Goal: Task Accomplishment & Management: Complete application form

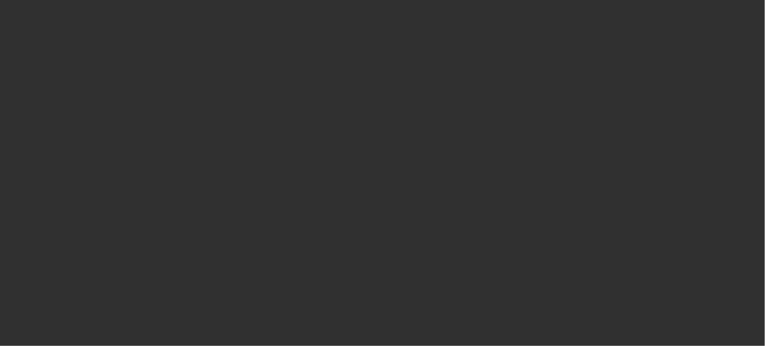
select select "10"
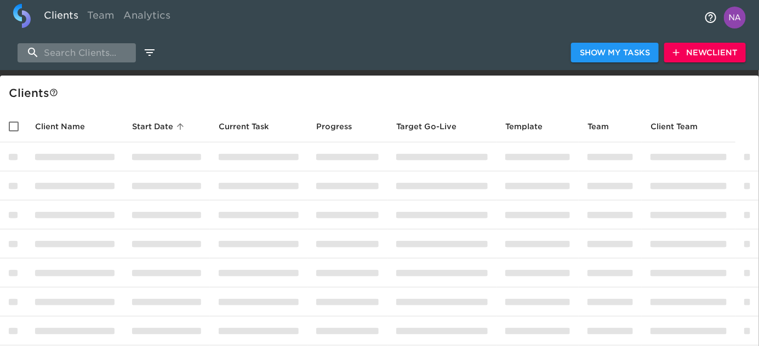
click at [93, 52] on input "search" at bounding box center [77, 52] width 118 height 19
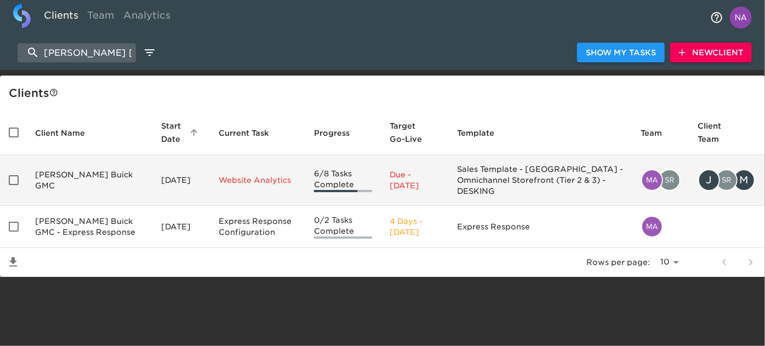
type input "[PERSON_NAME] [PERSON_NAME]"
click at [86, 185] on td "[PERSON_NAME] Buick GMC" at bounding box center [89, 180] width 127 height 51
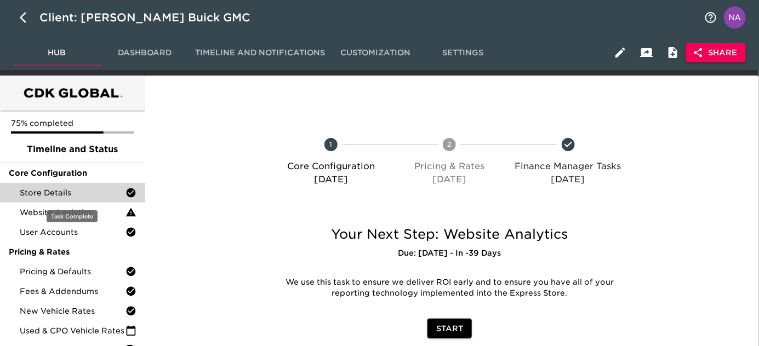
click at [72, 186] on div "Store Details" at bounding box center [72, 193] width 145 height 20
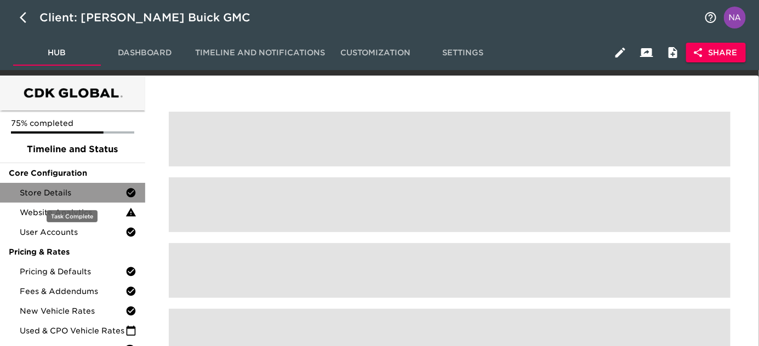
click at [72, 186] on div "Store Details" at bounding box center [72, 193] width 145 height 20
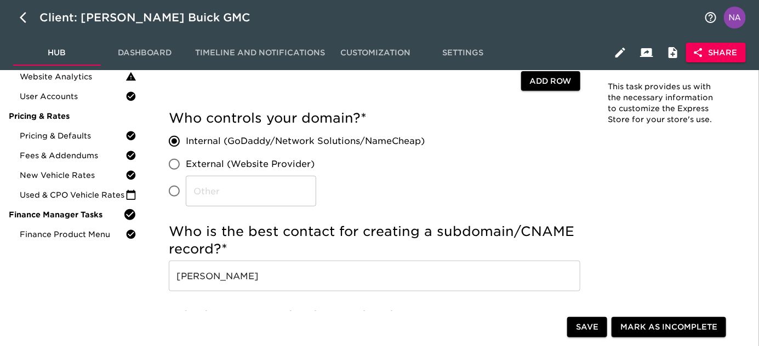
scroll to position [199, 0]
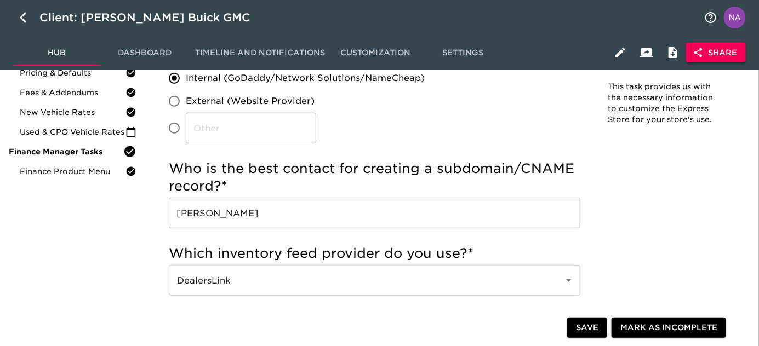
click at [454, 132] on div "Who controls your domain? * Internal (GoDaddy/Network Solutions/NameCheap) Exte…" at bounding box center [375, 95] width 412 height 97
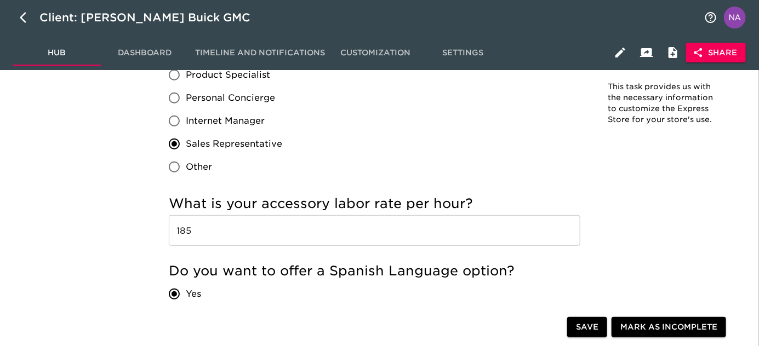
scroll to position [1839, 0]
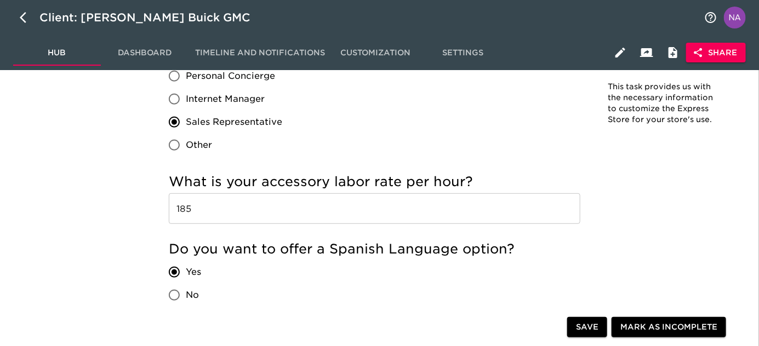
click at [286, 116] on div "Product Specialist Personal Concierge Internet Manager Sales Representative Oth…" at bounding box center [230, 99] width 122 height 115
drag, startPoint x: 286, startPoint y: 116, endPoint x: 243, endPoint y: 121, distance: 43.0
click at [285, 116] on div "Product Specialist Personal Concierge Internet Manager Sales Representative Oth…" at bounding box center [230, 99] width 122 height 115
drag, startPoint x: 243, startPoint y: 121, endPoint x: 200, endPoint y: 122, distance: 43.3
click at [208, 122] on span "Sales Representative" at bounding box center [234, 122] width 96 height 13
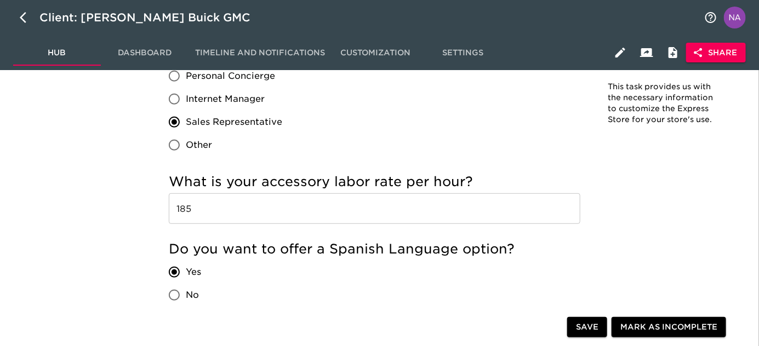
click at [197, 122] on span "Sales Representative" at bounding box center [234, 122] width 96 height 13
click at [186, 122] on input "Sales Representative" at bounding box center [174, 122] width 23 height 23
drag, startPoint x: 277, startPoint y: 117, endPoint x: 200, endPoint y: 121, distance: 77.4
click at [200, 121] on span "Sales Representative" at bounding box center [234, 122] width 96 height 13
copy span "es Representativ"
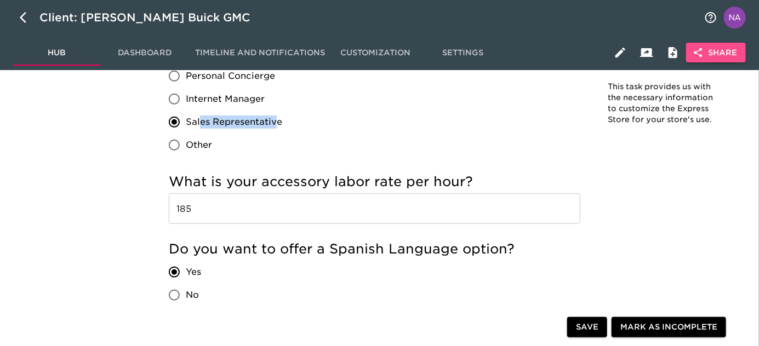
click at [719, 50] on span "Share" at bounding box center [716, 53] width 42 height 14
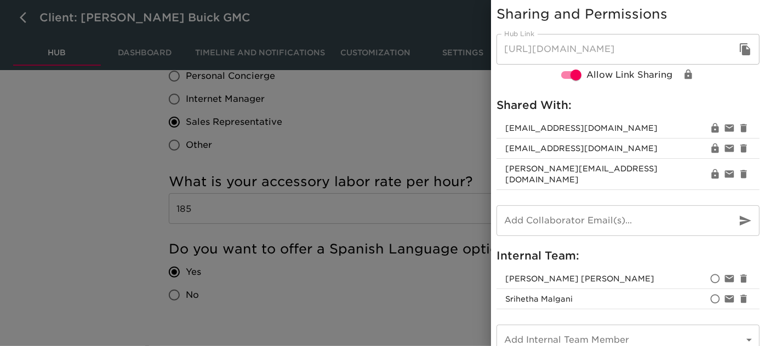
click at [411, 270] on div at bounding box center [382, 173] width 765 height 346
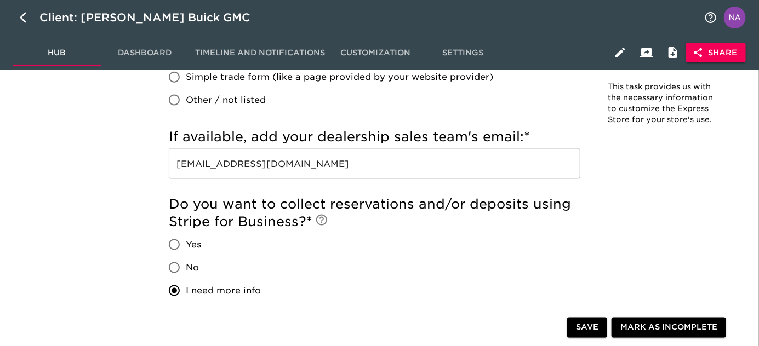
scroll to position [2210, 0]
click at [320, 161] on input "sales@bonanderauto.com" at bounding box center [375, 163] width 412 height 31
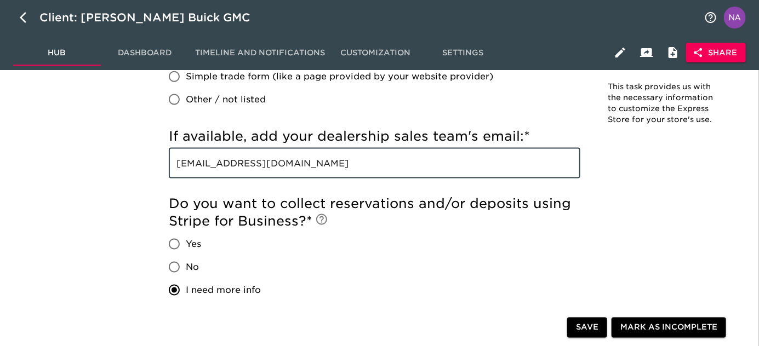
click at [320, 161] on input "sales@bonanderauto.com" at bounding box center [375, 163] width 412 height 31
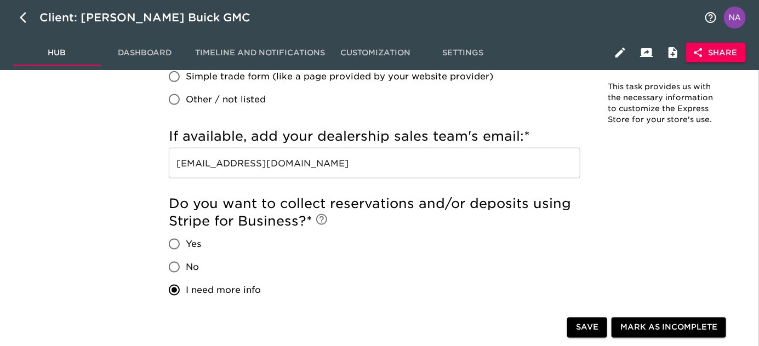
scroll to position [686, 0]
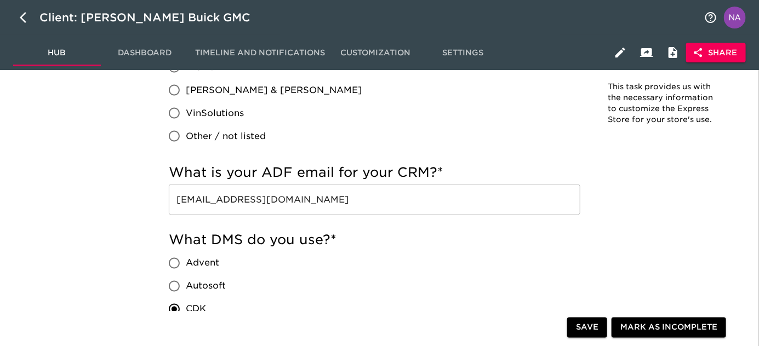
click at [350, 198] on input "webleads@bonanderauto.com" at bounding box center [375, 200] width 412 height 31
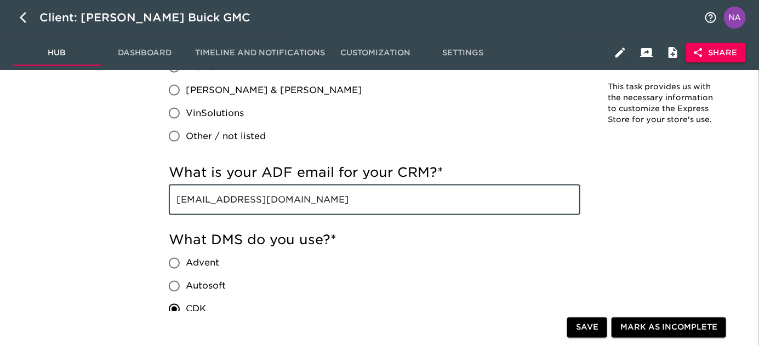
click at [350, 198] on input "webleads@bonanderauto.com" at bounding box center [375, 200] width 412 height 31
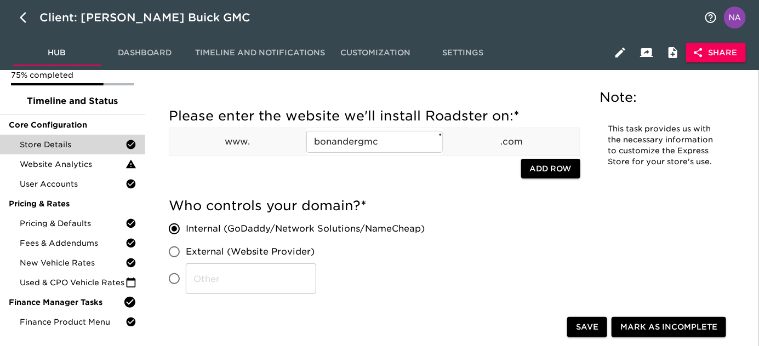
scroll to position [0, 0]
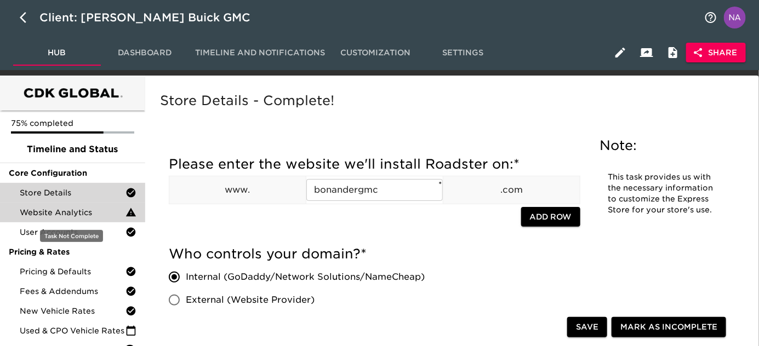
click at [60, 212] on span "Website Analytics" at bounding box center [73, 212] width 106 height 11
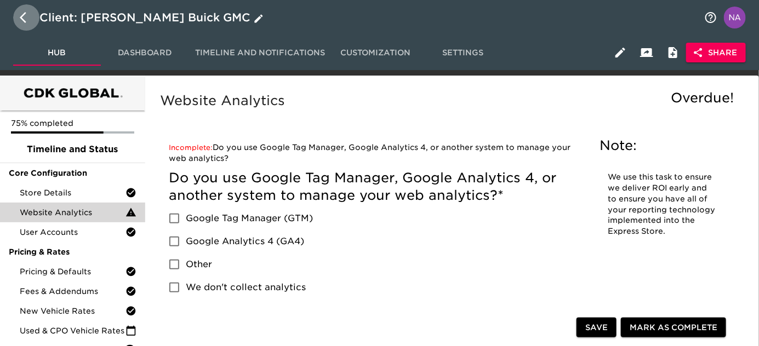
click at [21, 15] on icon "button" at bounding box center [26, 17] width 13 height 13
select select "10"
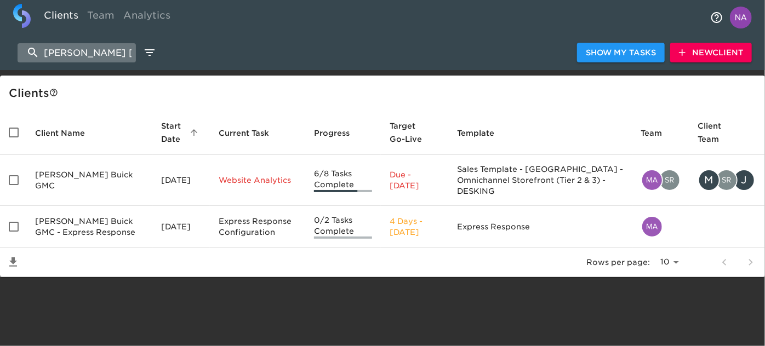
click at [110, 50] on input "bonander bui" at bounding box center [77, 52] width 118 height 19
paste input "Frank's Irvine Subaru"
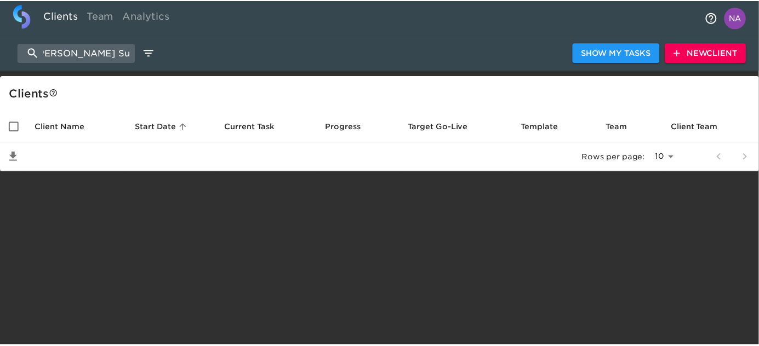
scroll to position [0, 7]
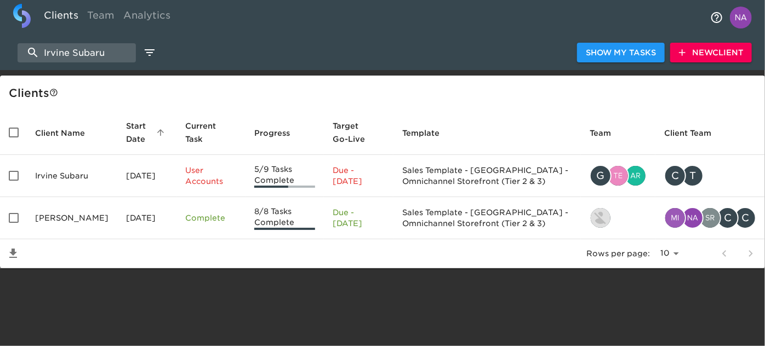
type input "Irvine Subaru"
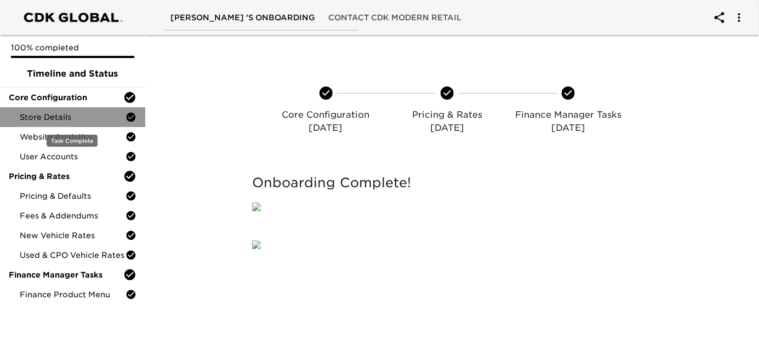
click at [37, 119] on span "Store Details" at bounding box center [73, 117] width 106 height 11
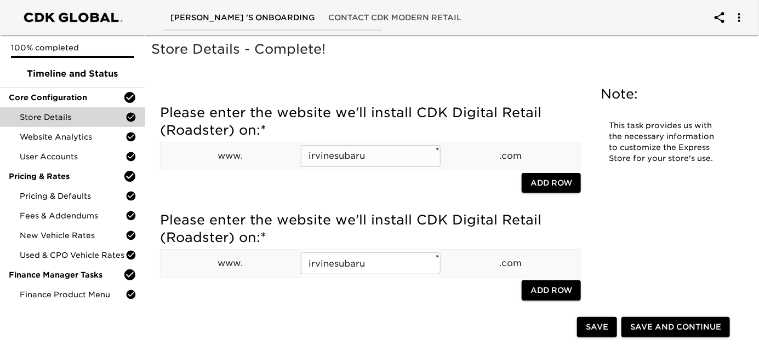
click at [339, 169] on td "irvinesubaru ​ *" at bounding box center [370, 156] width 140 height 28
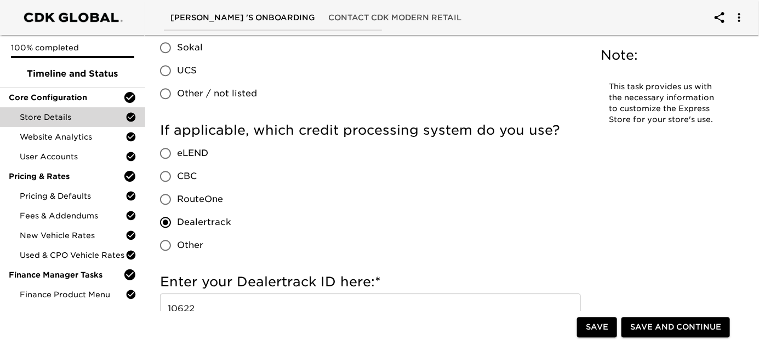
scroll to position [1176, 0]
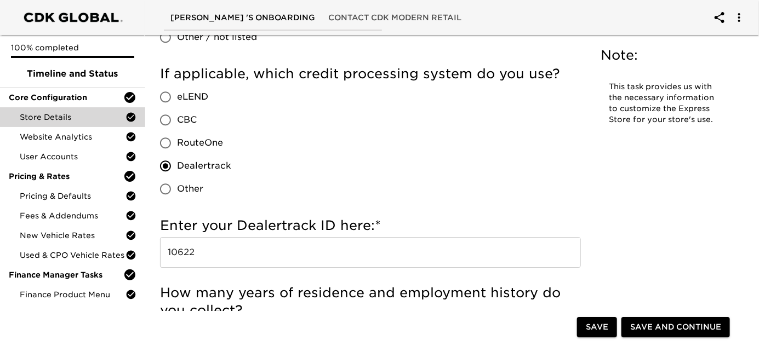
click at [284, 251] on input "10622" at bounding box center [370, 252] width 421 height 31
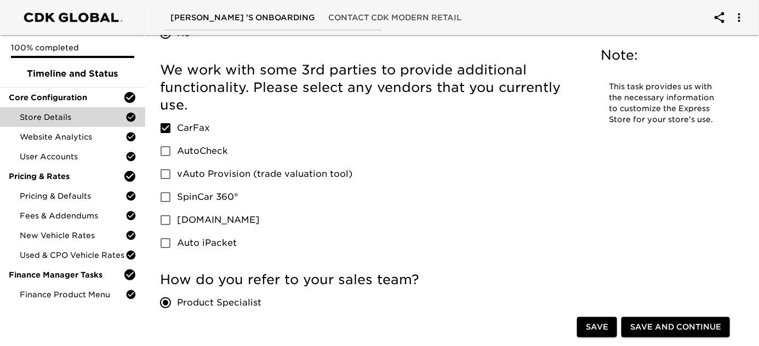
scroll to position [769, 0]
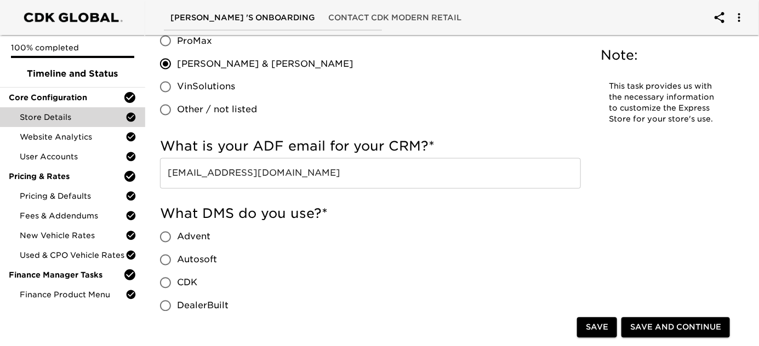
click at [447, 163] on input "[EMAIL_ADDRESS][DOMAIN_NAME]" at bounding box center [370, 173] width 421 height 31
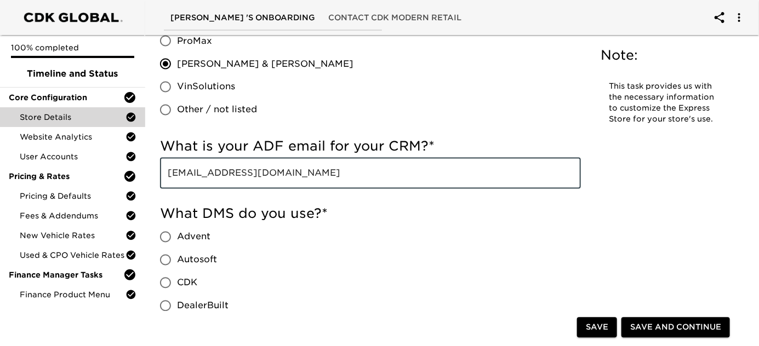
click at [447, 163] on input "[EMAIL_ADDRESS][DOMAIN_NAME]" at bounding box center [370, 173] width 421 height 31
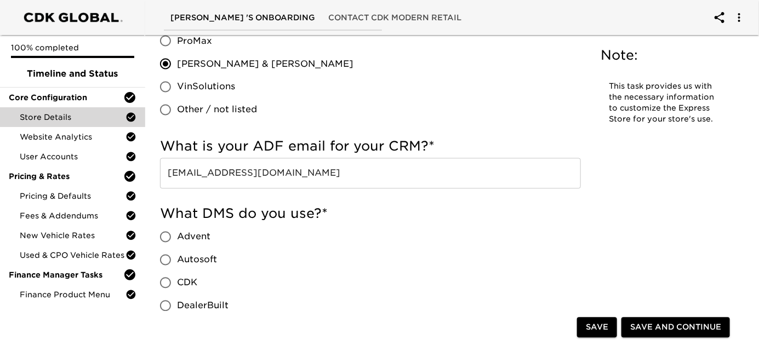
click at [400, 175] on input "[EMAIL_ADDRESS][DOMAIN_NAME]" at bounding box center [370, 173] width 421 height 31
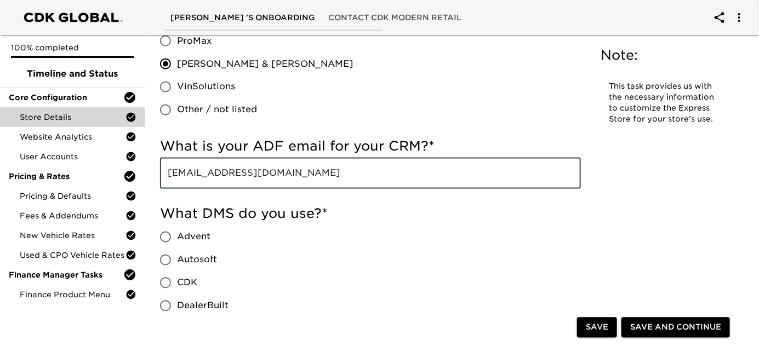
click at [400, 175] on input "[EMAIL_ADDRESS][DOMAIN_NAME]" at bounding box center [370, 173] width 421 height 31
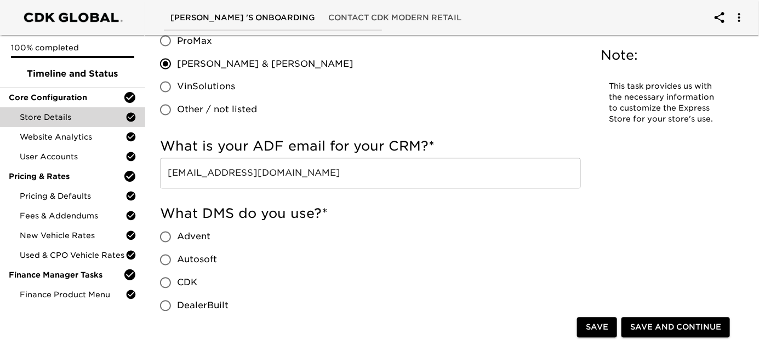
scroll to position [1702, 0]
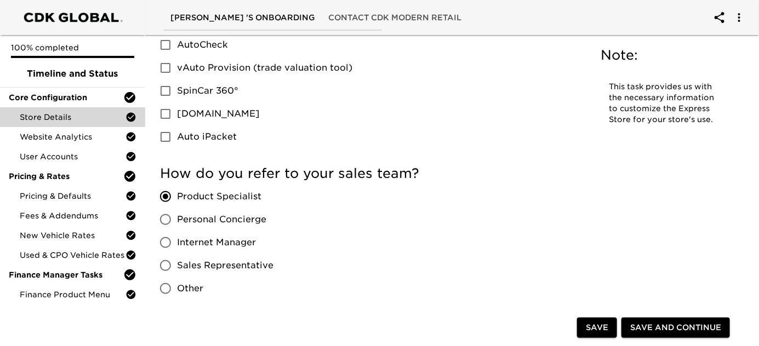
click at [193, 197] on span "Product Specialist" at bounding box center [219, 196] width 84 height 13
click at [177, 197] on input "Product Specialist" at bounding box center [165, 196] width 23 height 23
click at [219, 197] on span "Product Specialist" at bounding box center [219, 196] width 84 height 13
drag, startPoint x: 226, startPoint y: 197, endPoint x: 232, endPoint y: 196, distance: 6.1
click at [232, 196] on span "Product Specialist" at bounding box center [219, 196] width 84 height 13
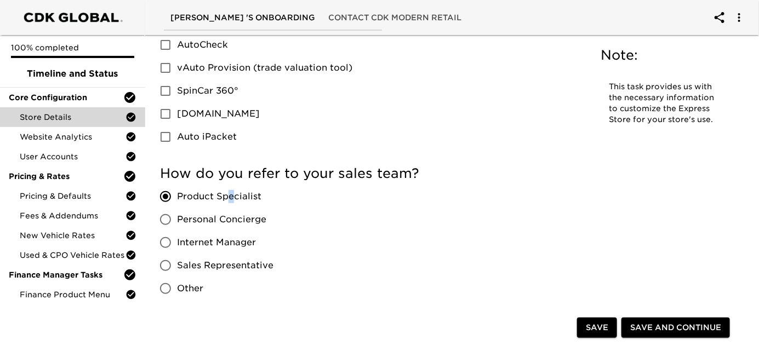
click at [232, 196] on span "Product Specialist" at bounding box center [219, 196] width 84 height 13
click at [177, 196] on input "Product Specialist" at bounding box center [165, 196] width 23 height 23
click at [232, 195] on span "Product Specialist" at bounding box center [219, 196] width 84 height 13
click at [177, 195] on input "Product Specialist" at bounding box center [165, 196] width 23 height 23
drag, startPoint x: 224, startPoint y: 196, endPoint x: 204, endPoint y: 198, distance: 19.9
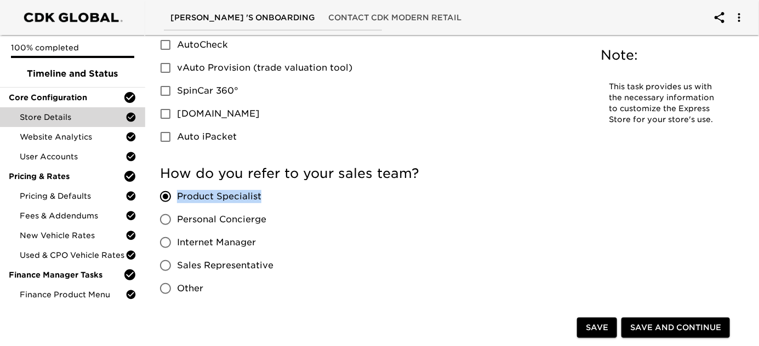
click at [204, 198] on span "Product Specialist" at bounding box center [219, 196] width 84 height 13
click at [177, 198] on input "Product Specialist" at bounding box center [165, 196] width 23 height 23
copy span "Product Specialist"
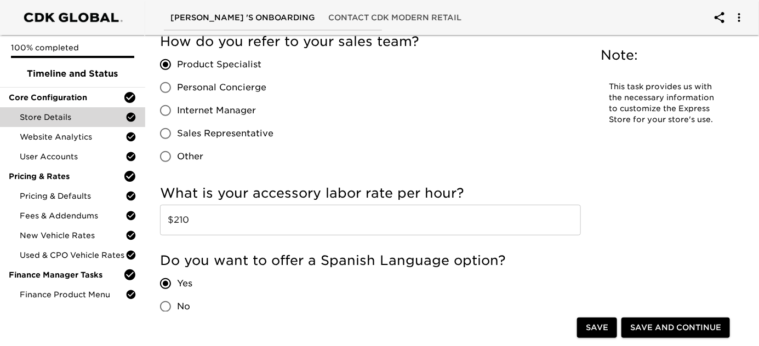
scroll to position [1851, 0]
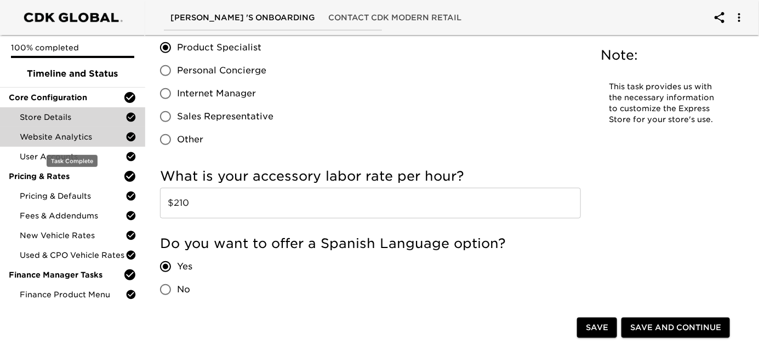
click at [65, 136] on span "Website Analytics" at bounding box center [73, 137] width 106 height 11
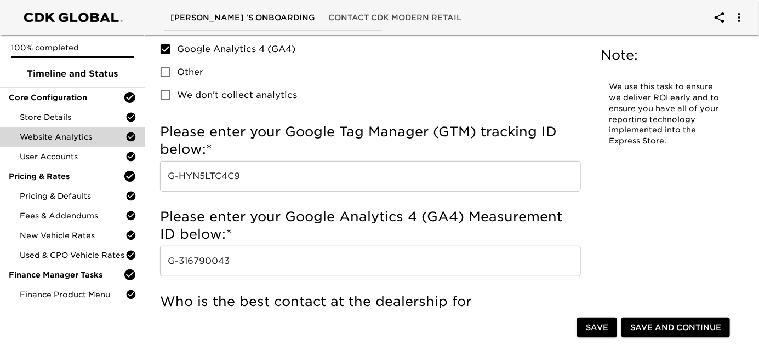
scroll to position [149, 0]
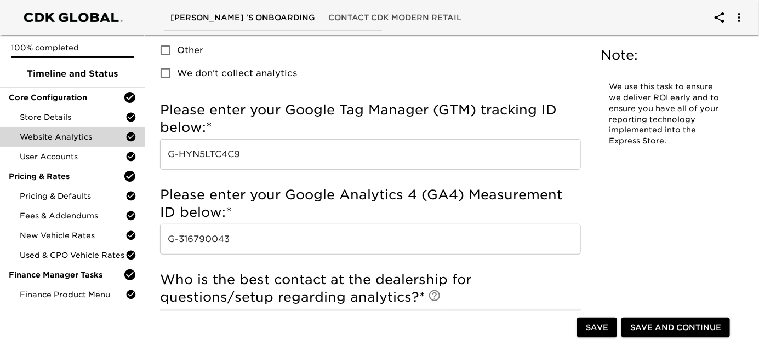
click at [279, 159] on input "G-HYN5LTC4C9" at bounding box center [370, 154] width 421 height 31
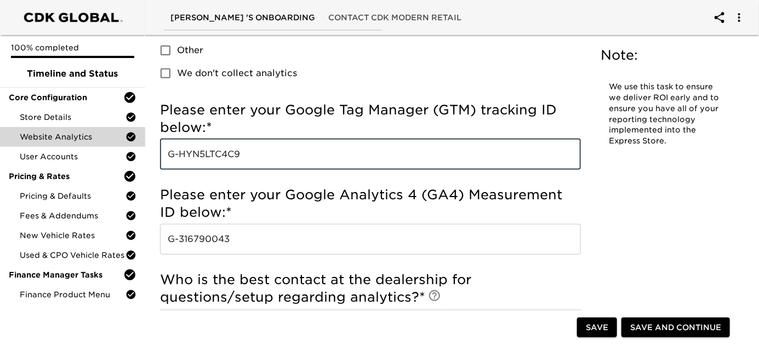
click at [279, 159] on input "G-HYN5LTC4C9" at bounding box center [370, 154] width 421 height 31
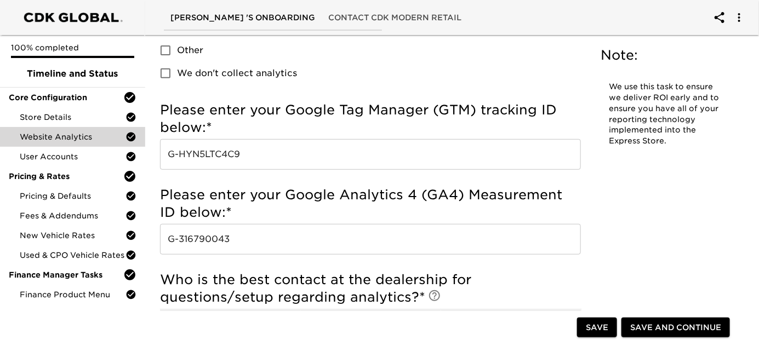
click at [280, 236] on input "G-316790043" at bounding box center [370, 239] width 421 height 31
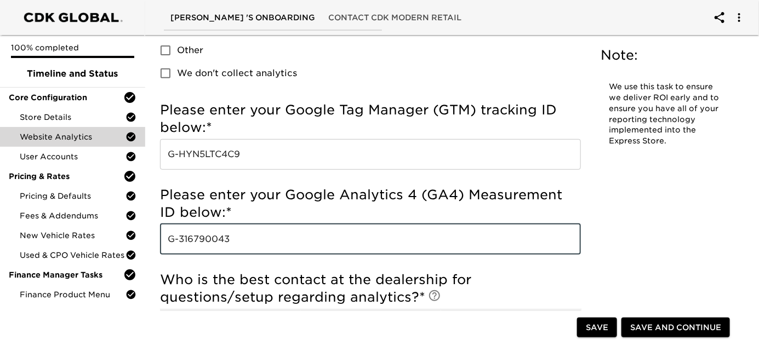
click at [280, 236] on input "G-316790043" at bounding box center [370, 239] width 421 height 31
